Goal: Navigation & Orientation: Find specific page/section

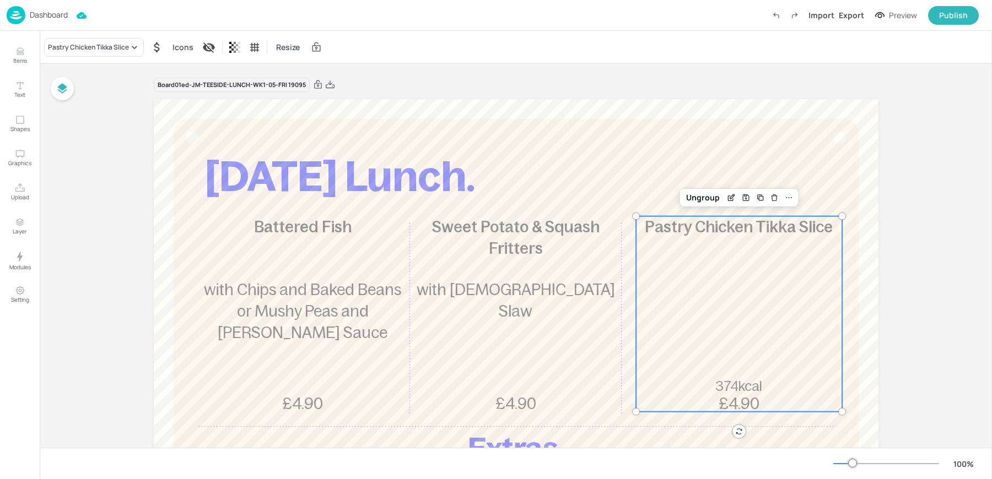
click at [40, 20] on div "Dashboard" at bounding box center [37, 15] width 61 height 18
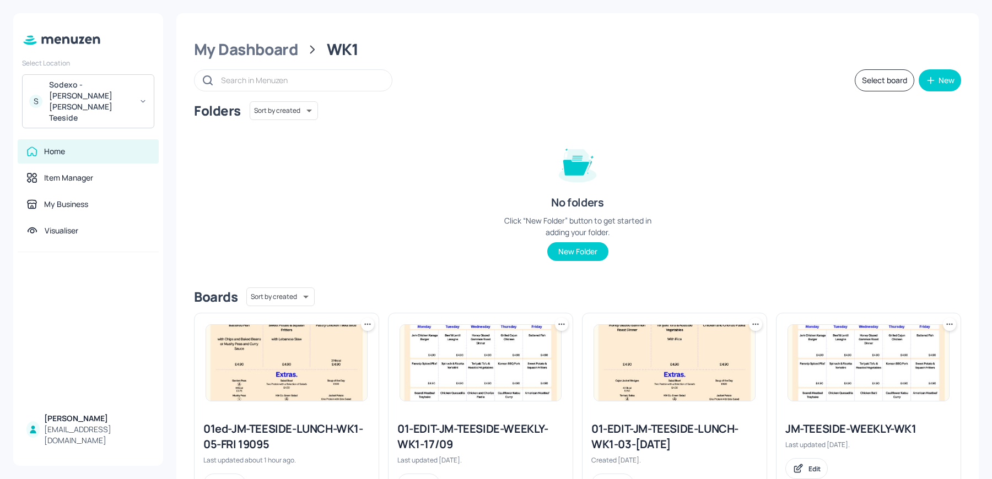
click at [114, 87] on div "Sodexo - [PERSON_NAME] [PERSON_NAME] Teeside" at bounding box center [90, 101] width 83 height 44
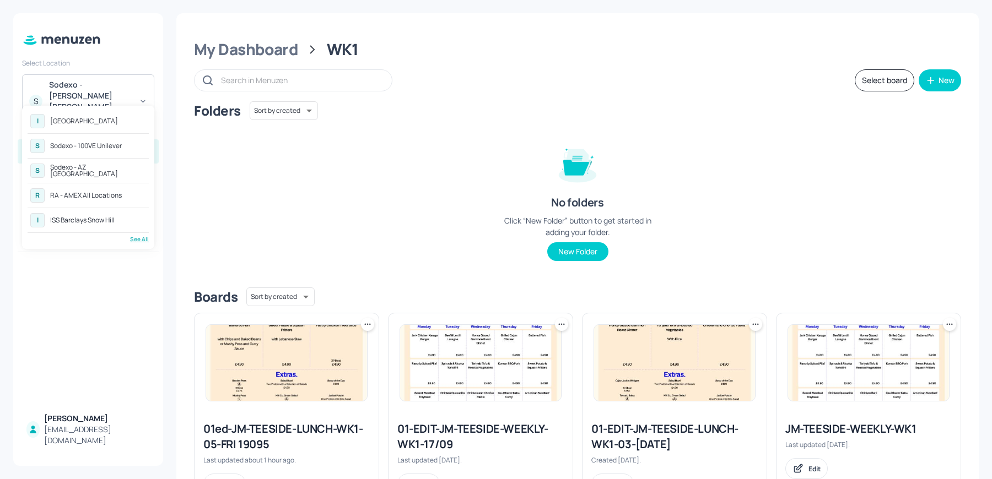
click at [101, 121] on div "[GEOGRAPHIC_DATA]" at bounding box center [84, 121] width 68 height 7
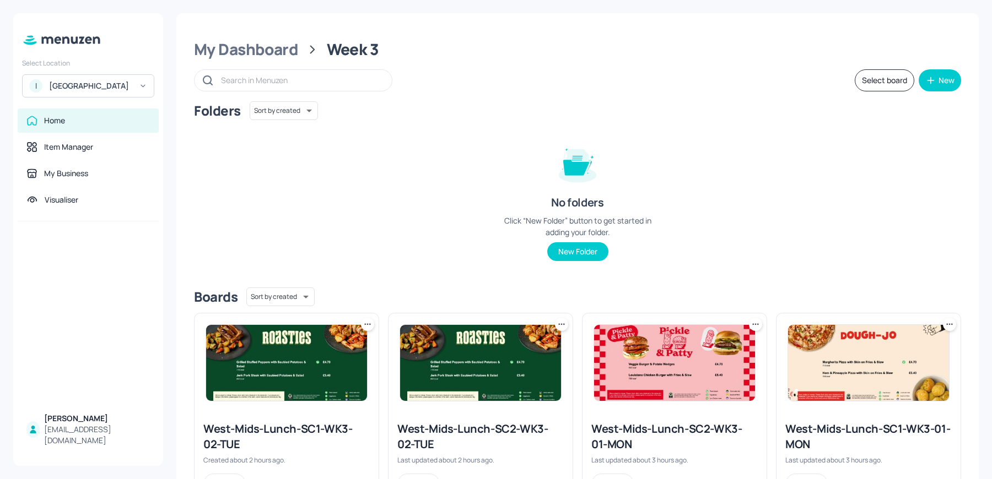
scroll to position [50, 0]
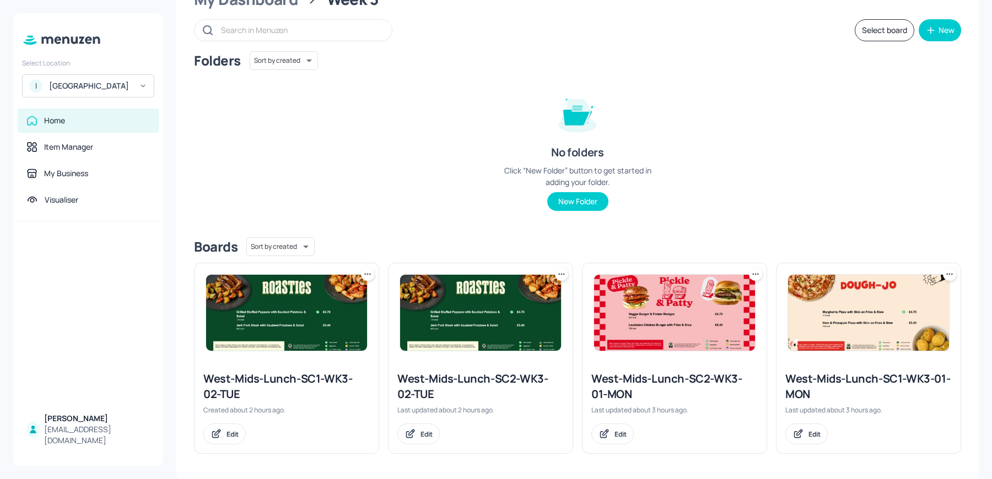
click at [426, 125] on div "Folders Sort by created id ​ No folders Click “New Folder” button to get starte…" at bounding box center [577, 139] width 767 height 177
click at [841, 299] on img at bounding box center [868, 313] width 161 height 76
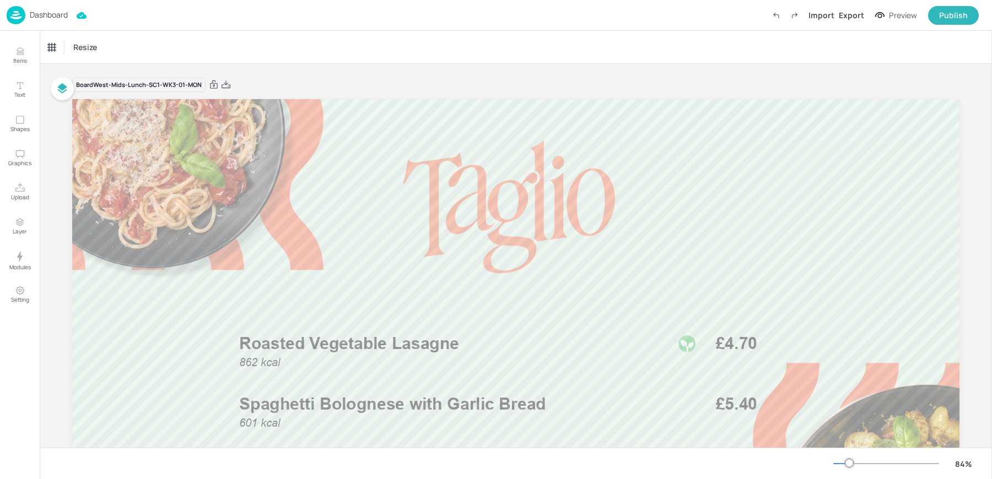
click at [326, 47] on div "Resize" at bounding box center [516, 47] width 952 height 33
click at [25, 15] on div "Dashboard" at bounding box center [37, 15] width 61 height 18
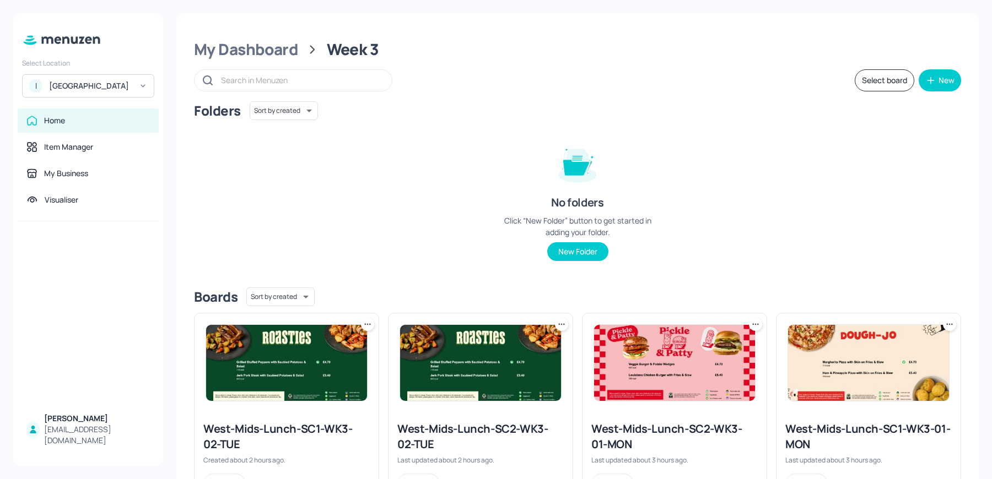
scroll to position [50, 0]
